Goal: Information Seeking & Learning: Learn about a topic

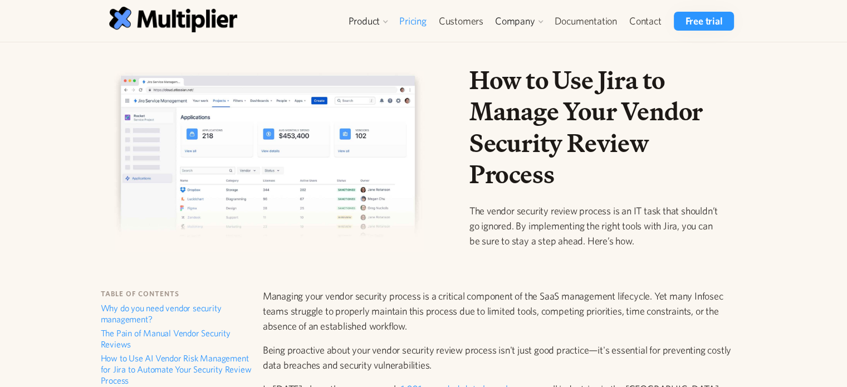
click at [408, 19] on link "Pricing" at bounding box center [413, 21] width 40 height 19
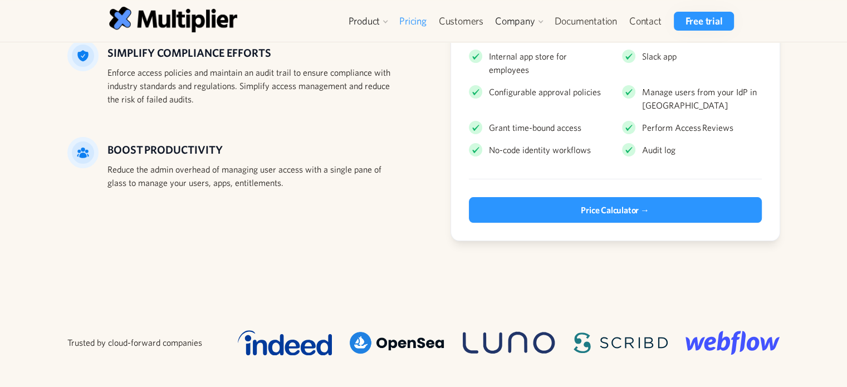
scroll to position [253, 0]
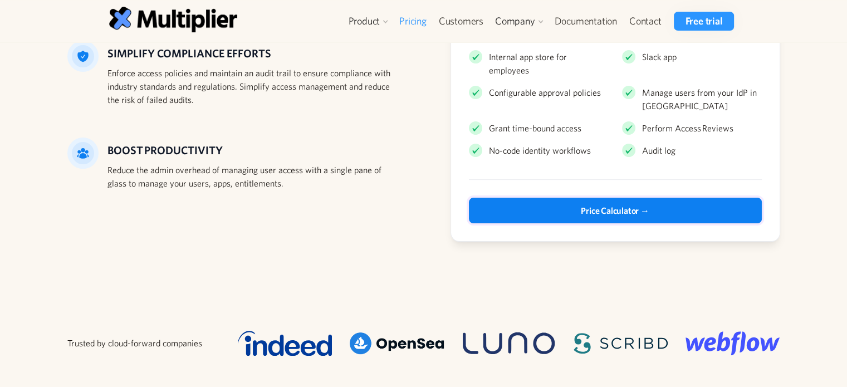
click at [567, 198] on link "Price Calculator →" at bounding box center [615, 211] width 293 height 26
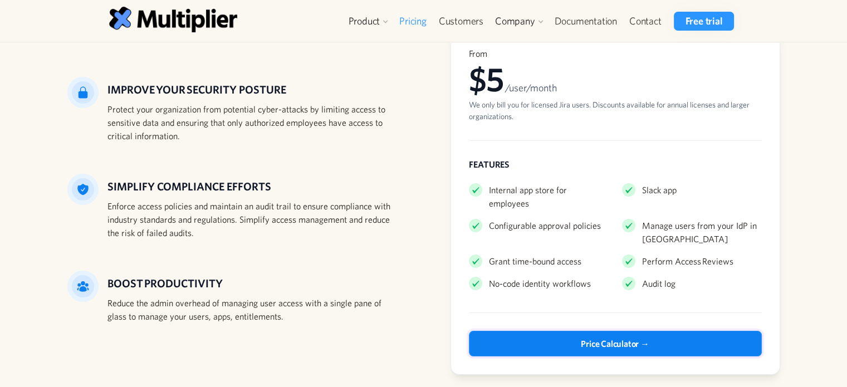
scroll to position [0, 0]
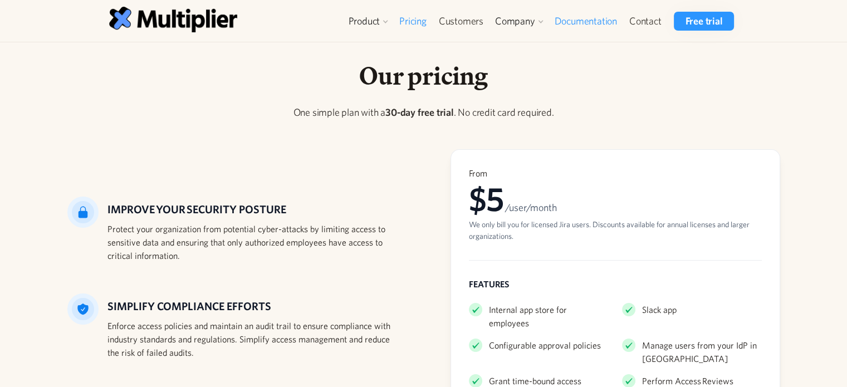
click at [565, 17] on link "Documentation" at bounding box center [585, 21] width 75 height 19
